Goal: Transaction & Acquisition: Purchase product/service

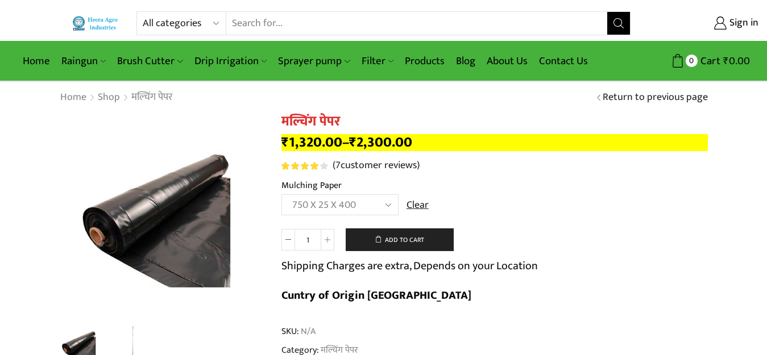
select select "750-x-25-x-400-hi"
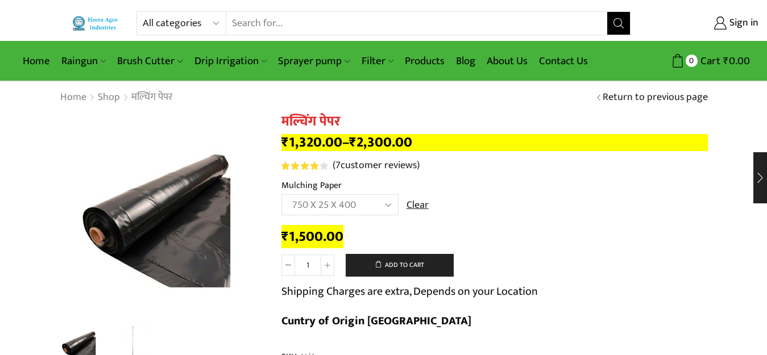
select select "drip-irrigation"
click at [143, 12] on select "All categories Accessories Air Release Valve Brush Cutter Domestic Use Drip Irr…" at bounding box center [185, 23] width 84 height 23
click at [616, 27] on icon "Search button" at bounding box center [618, 23] width 10 height 10
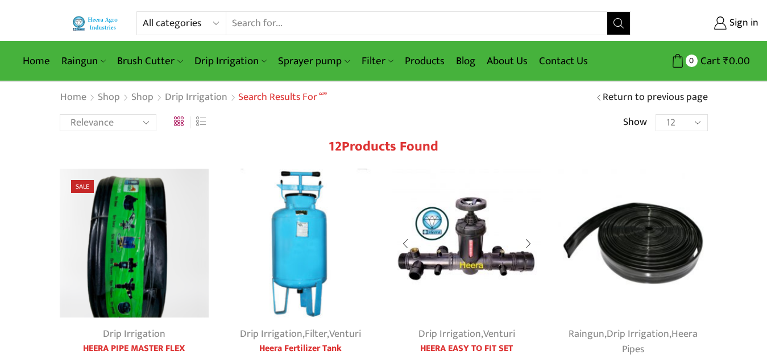
click at [473, 255] on img at bounding box center [466, 243] width 149 height 149
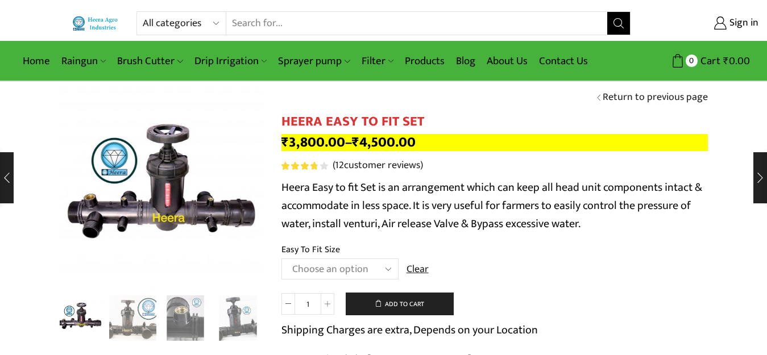
click at [333, 259] on select "Choose an option 2" Easy To Fit 2.5" Easy To Fit 3" Easy To Fit" at bounding box center [339, 269] width 117 height 21
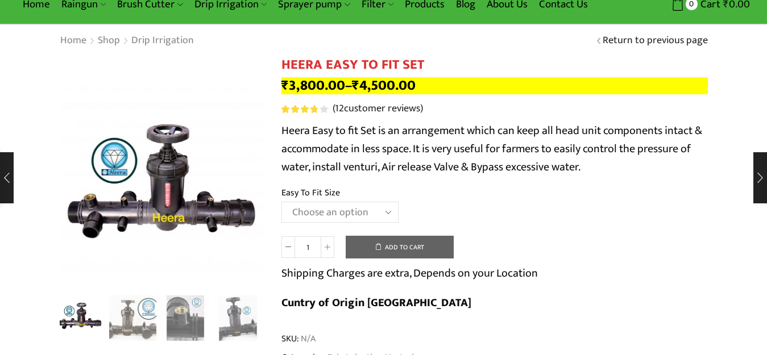
scroll to position [57, 0]
select select "3" Easy To Fit"
click at [281, 202] on select "Choose an option 2" Easy To Fit 2.5" Easy To Fit 3" Easy To Fit" at bounding box center [339, 212] width 117 height 21
